Goal: Information Seeking & Learning: Learn about a topic

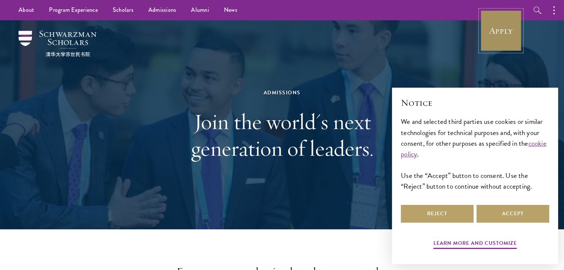
drag, startPoint x: 0, startPoint y: 0, endPoint x: 499, endPoint y: 30, distance: 499.6
click at [499, 30] on link "Apply" at bounding box center [500, 30] width 41 height 41
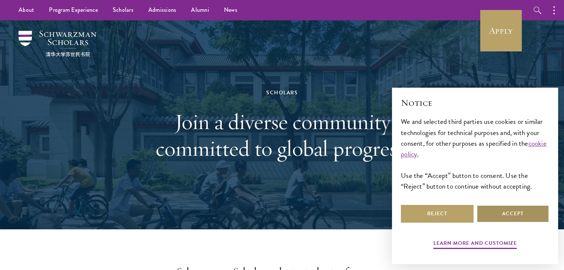
click at [518, 210] on button "Accept" at bounding box center [512, 214] width 73 height 18
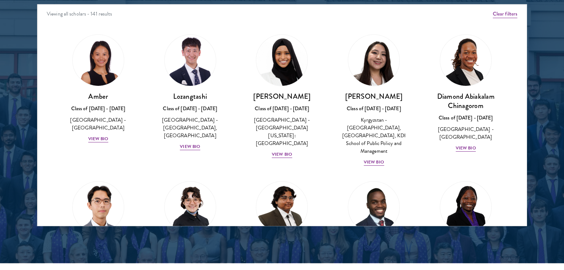
scroll to position [983, 0]
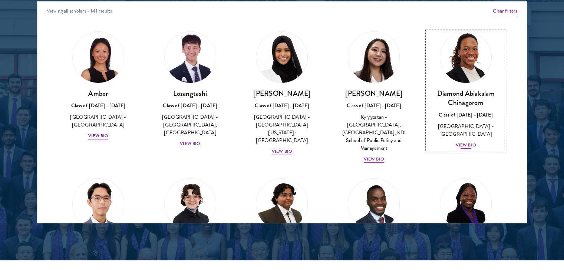
click at [459, 142] on div "View Bio" at bounding box center [465, 145] width 20 height 7
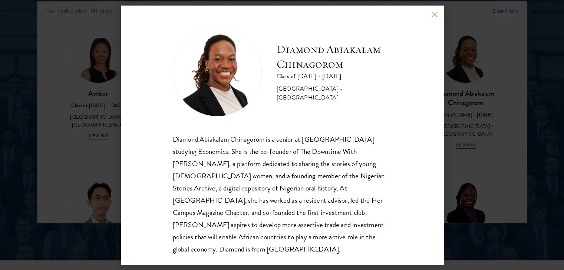
scroll to position [1, 0]
click at [432, 15] on button at bounding box center [434, 14] width 6 height 6
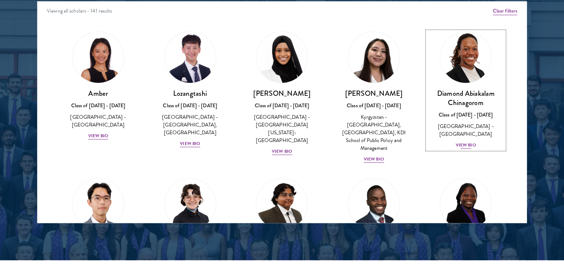
click at [459, 142] on div "View Bio" at bounding box center [465, 145] width 20 height 7
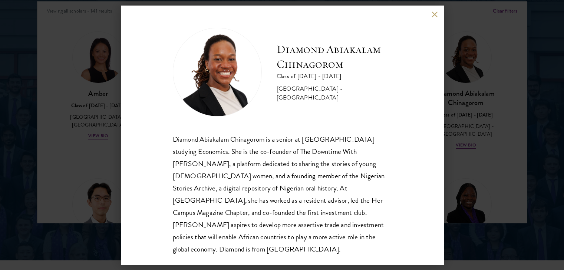
click at [465, 124] on div "Diamond Abiakalam [GEOGRAPHIC_DATA] Class of [DATE] - [DATE] [GEOGRAPHIC_DATA] …" at bounding box center [282, 135] width 564 height 270
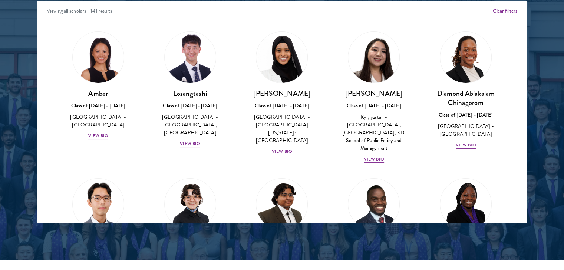
click at [502, 124] on div "Diamond Abiakalam [GEOGRAPHIC_DATA] Class of [DATE] - [DATE] [GEOGRAPHIC_DATA] …" at bounding box center [465, 90] width 92 height 133
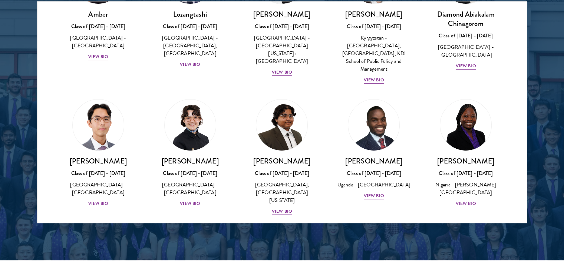
scroll to position [85, 0]
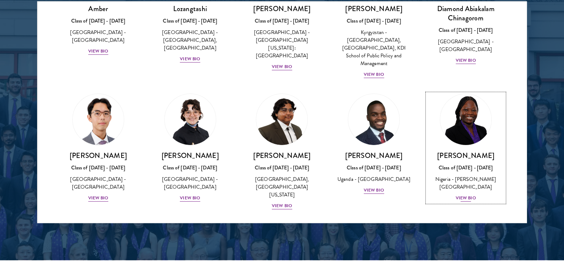
click at [456, 195] on div "View Bio" at bounding box center [465, 198] width 20 height 7
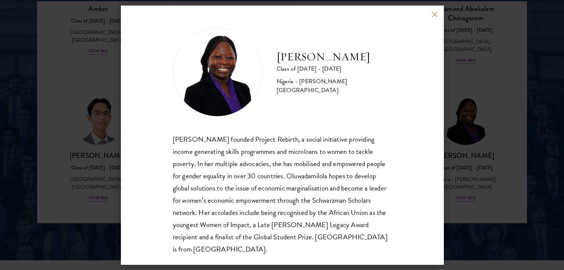
click at [494, 221] on div "[PERSON_NAME] Class of [DATE] - [DATE] [GEOGRAPHIC_DATA] - [PERSON_NAME][GEOGRA…" at bounding box center [282, 135] width 564 height 270
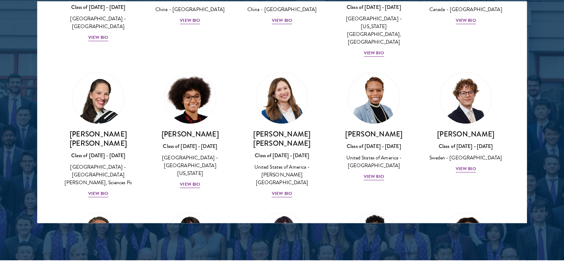
scroll to position [957, 0]
